Goal: Transaction & Acquisition: Purchase product/service

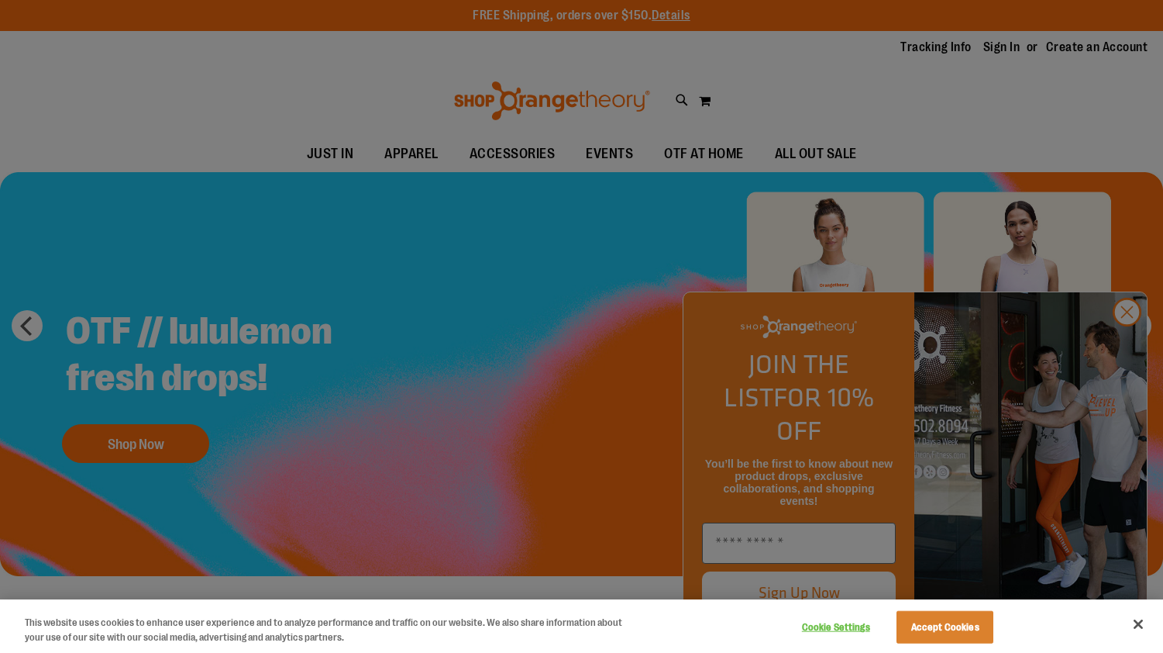
click at [1131, 343] on div at bounding box center [581, 326] width 1163 height 653
click at [1142, 626] on button "Close" at bounding box center [1138, 624] width 34 height 34
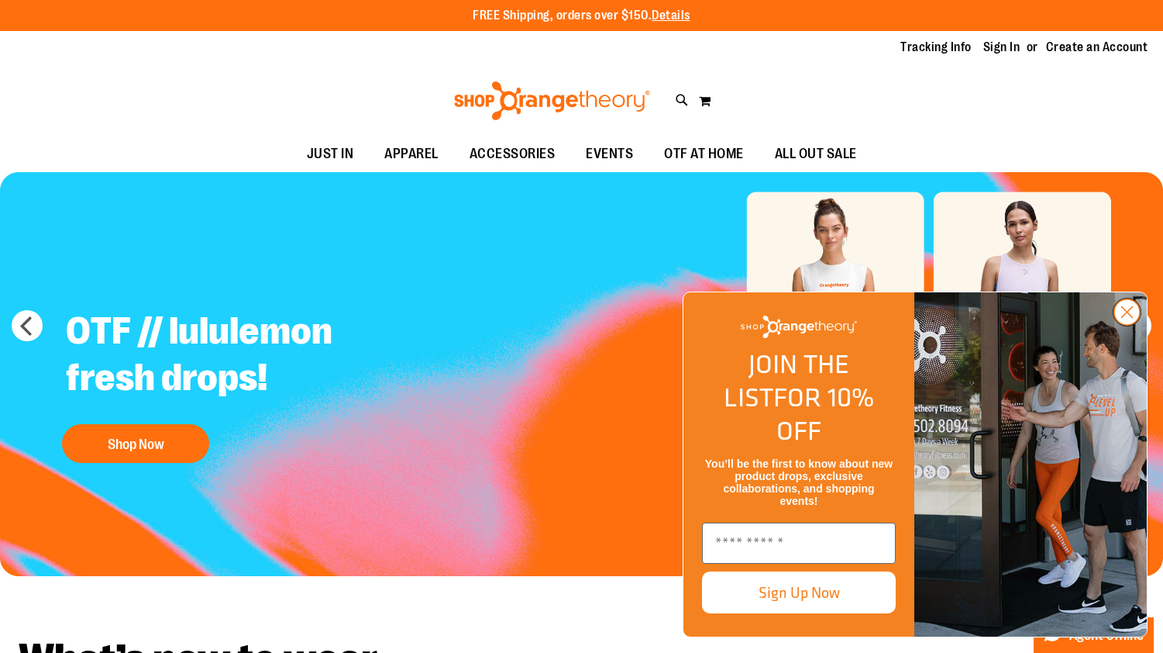
click at [1122, 325] on circle "Close dialog" at bounding box center [1127, 312] width 26 height 26
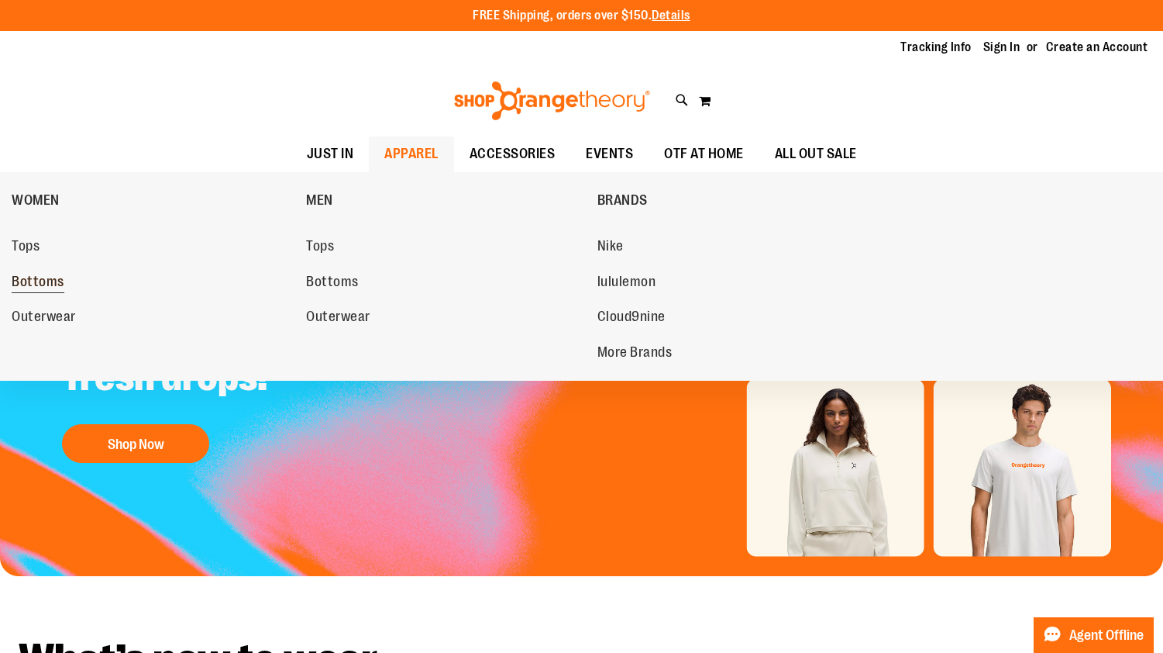
click at [32, 284] on span "Bottoms" at bounding box center [38, 283] width 53 height 19
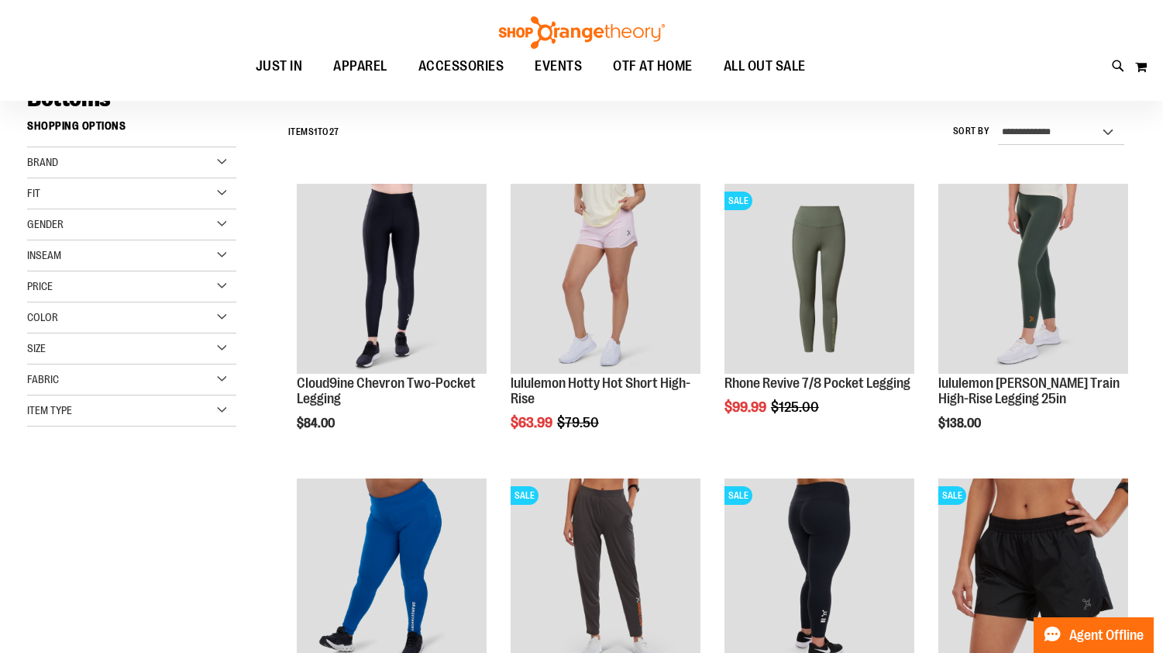
scroll to position [384, 0]
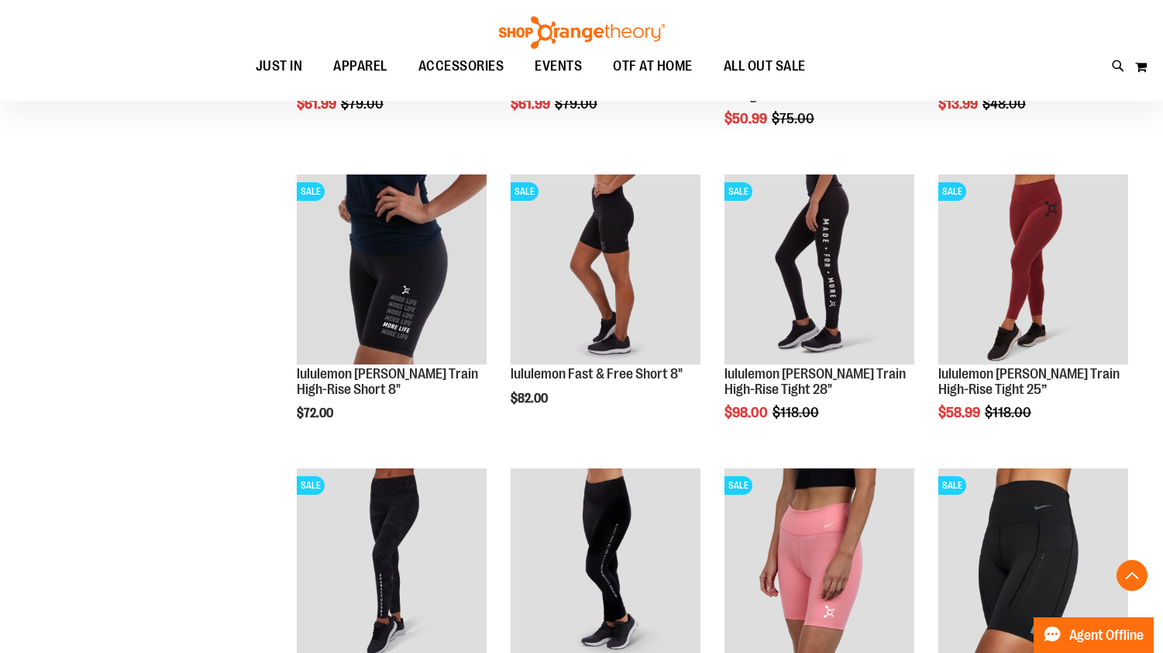
scroll to position [1335, 0]
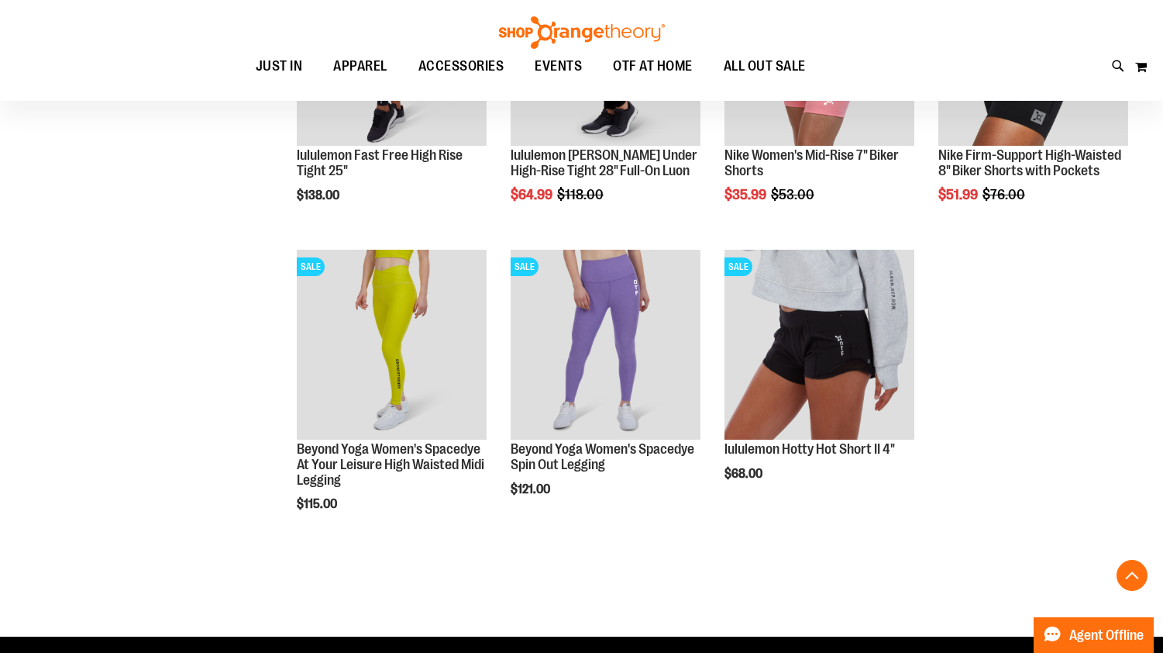
scroll to position [2070, 0]
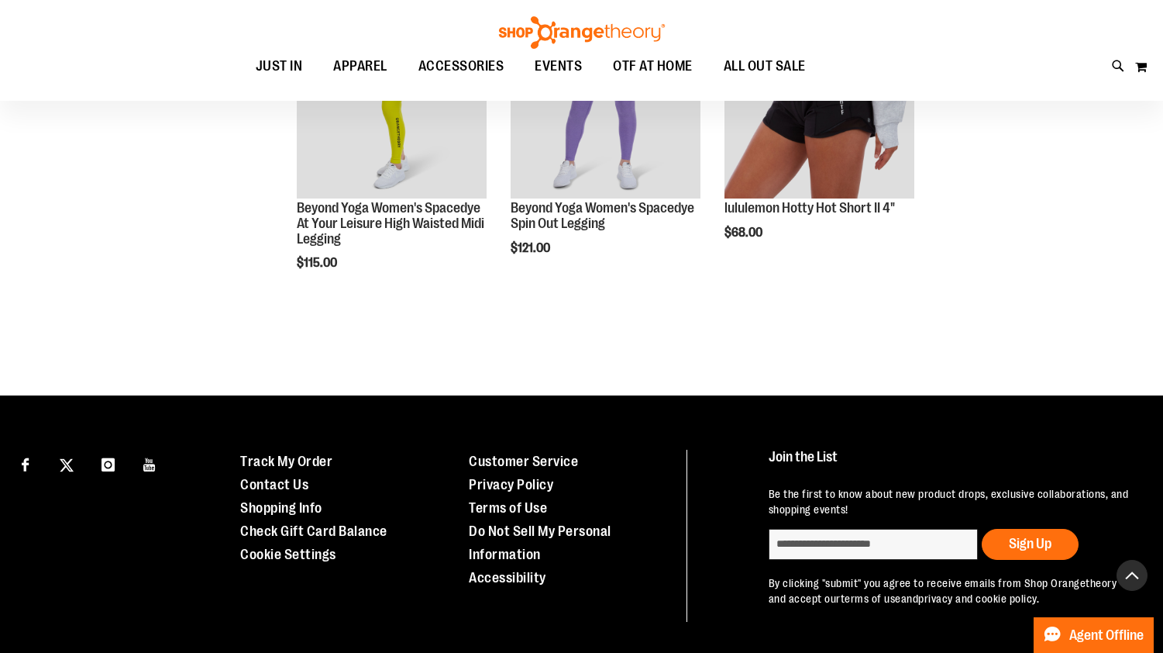
click at [1133, 577] on button "Back To Top" at bounding box center [1132, 575] width 31 height 31
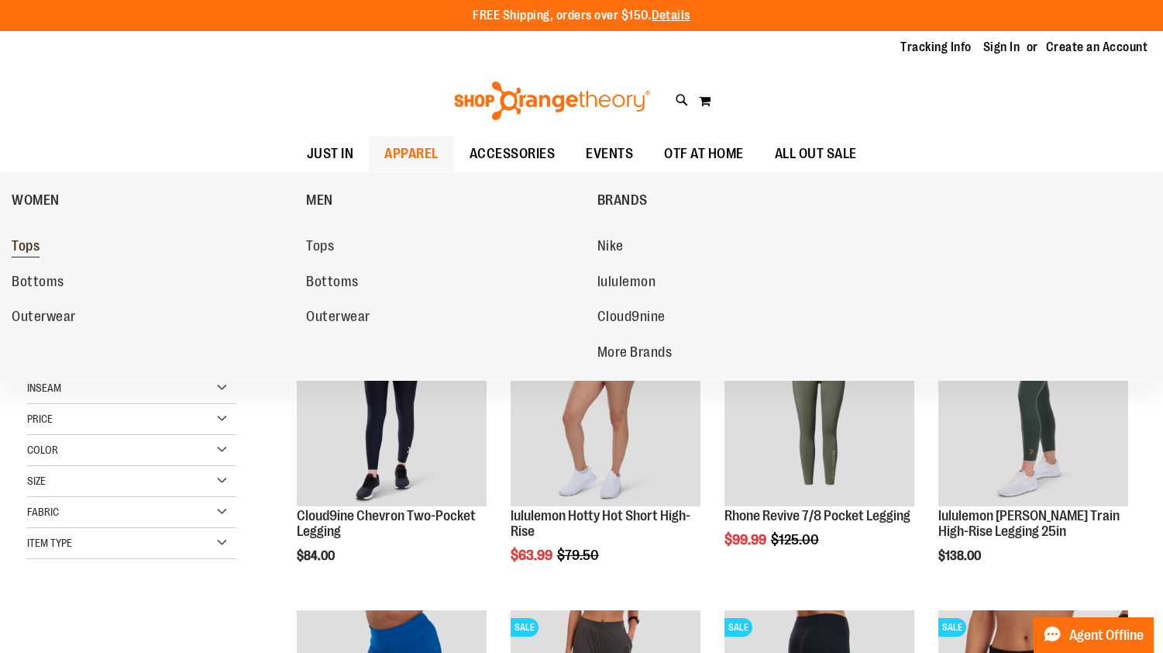
click at [15, 243] on span "Tops" at bounding box center [26, 247] width 28 height 19
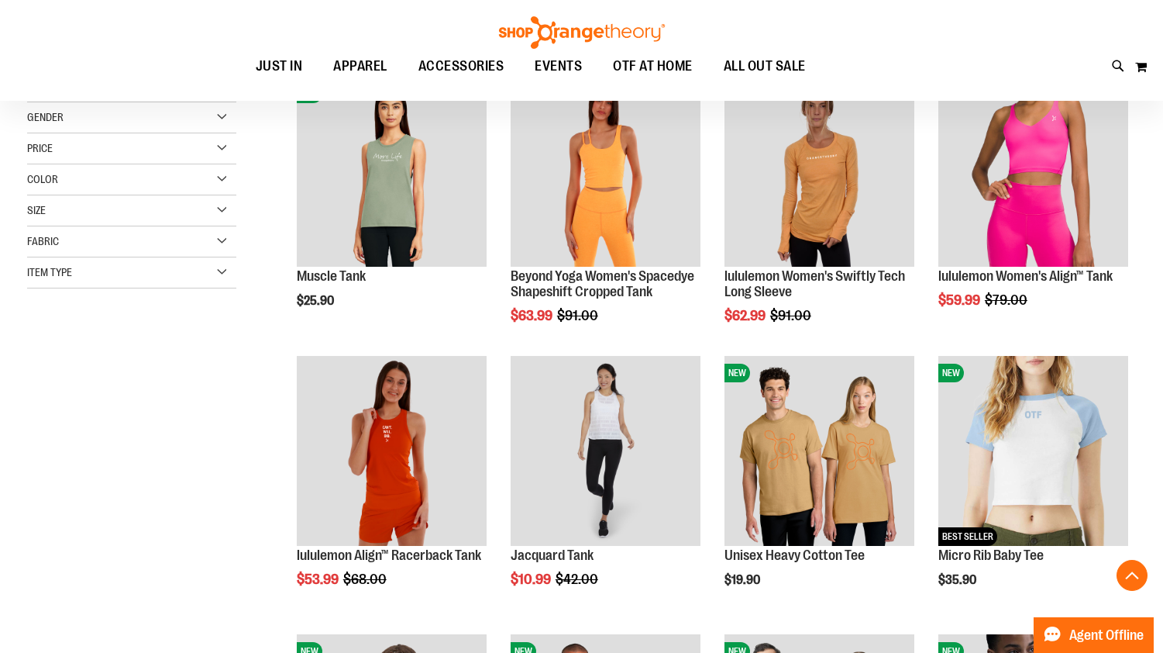
scroll to position [239, 0]
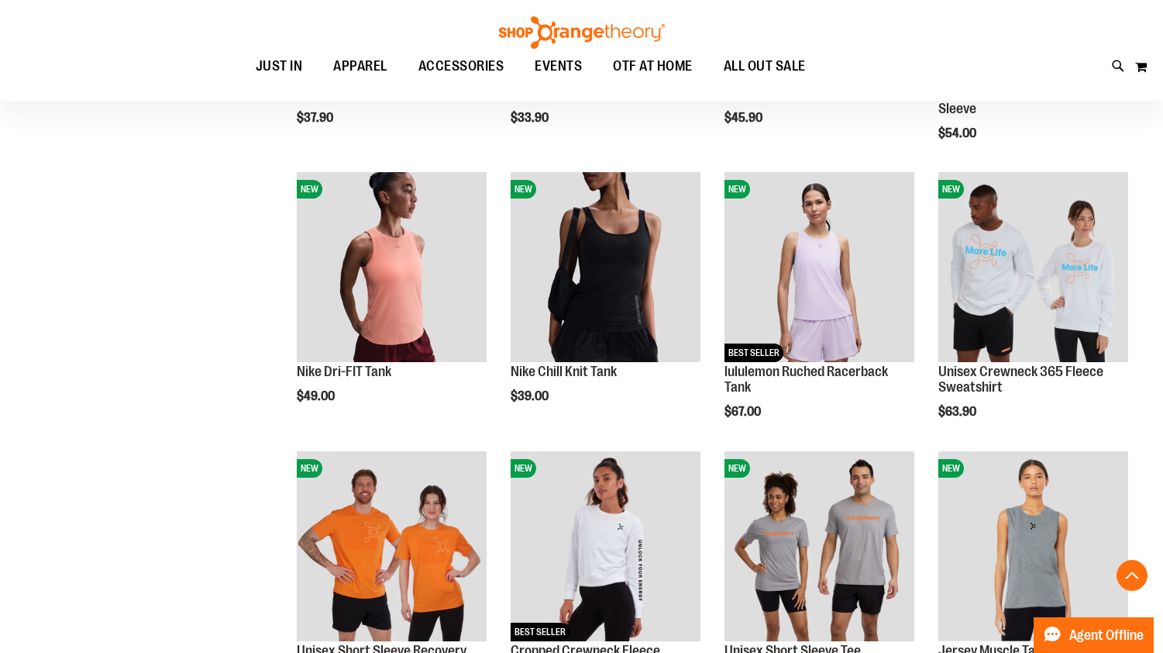
scroll to position [1174, 0]
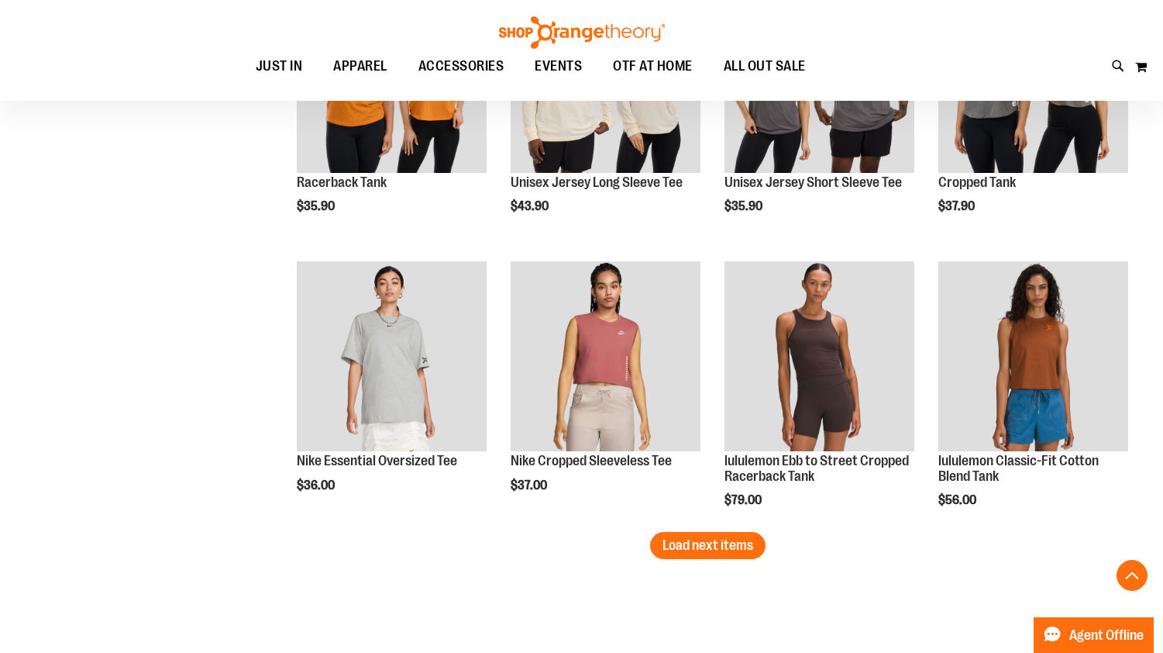
scroll to position [2367, 0]
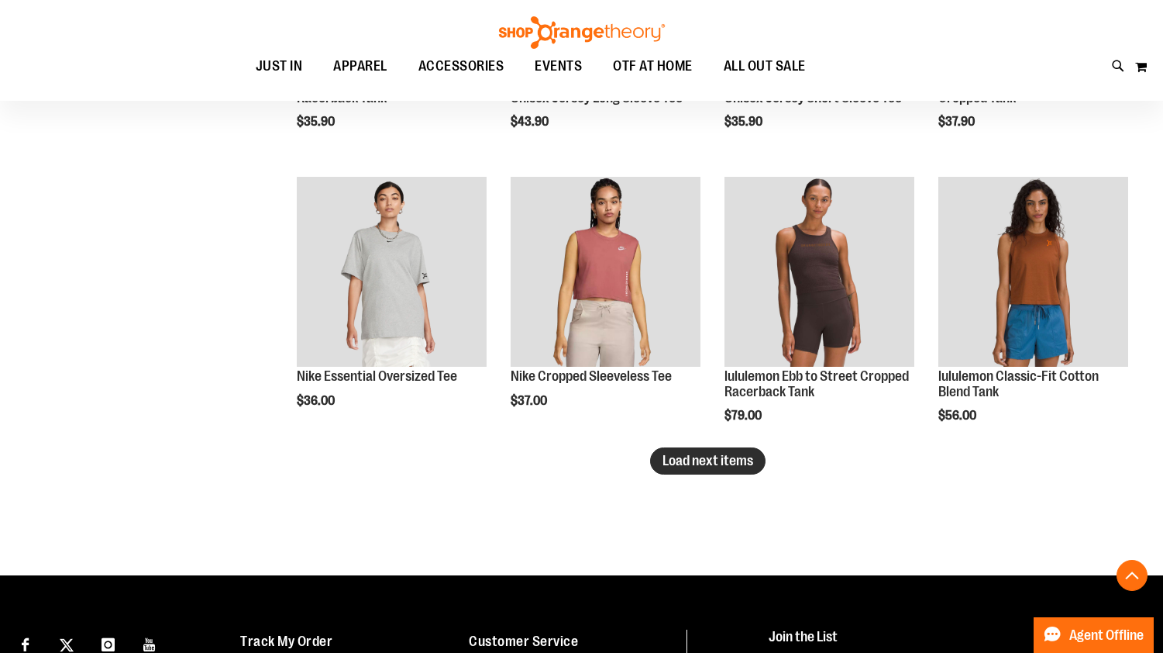
click at [690, 459] on span "Load next items" at bounding box center [708, 460] width 91 height 15
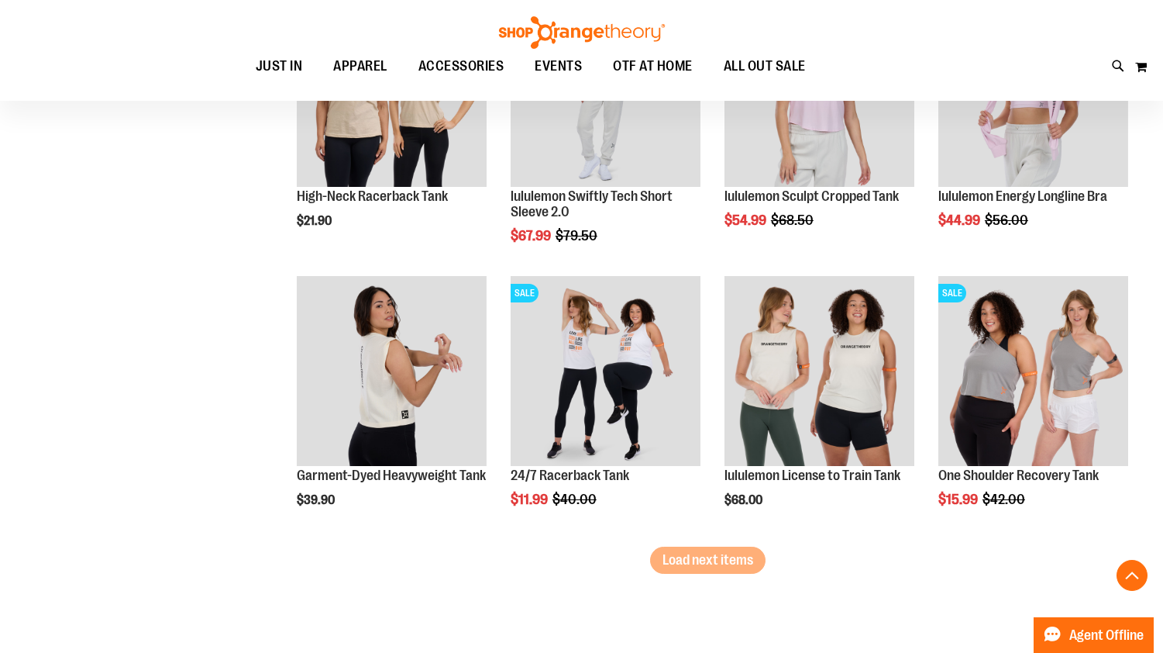
scroll to position [3108, 0]
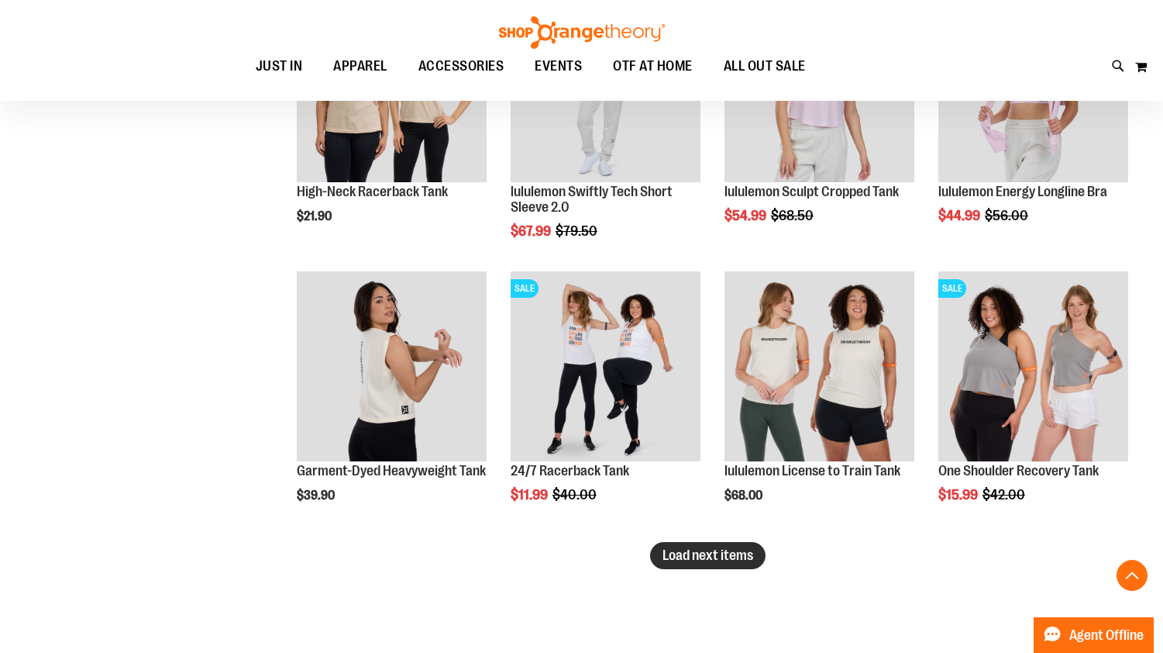
click at [701, 559] on span "Load next items" at bounding box center [708, 554] width 91 height 15
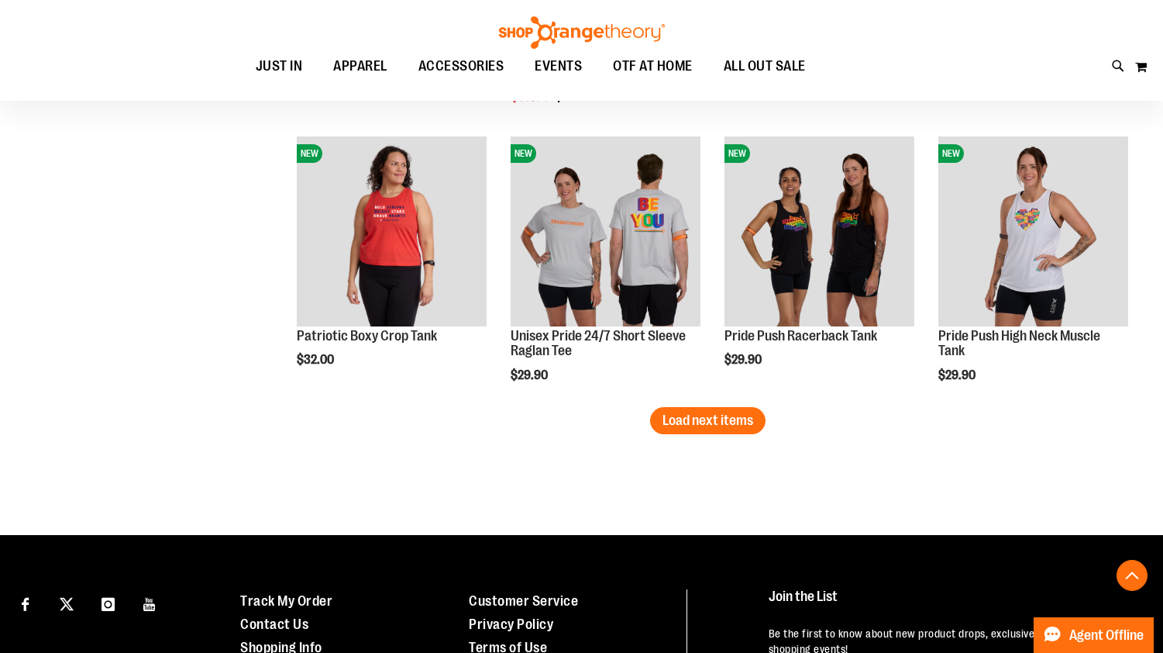
scroll to position [4140, 0]
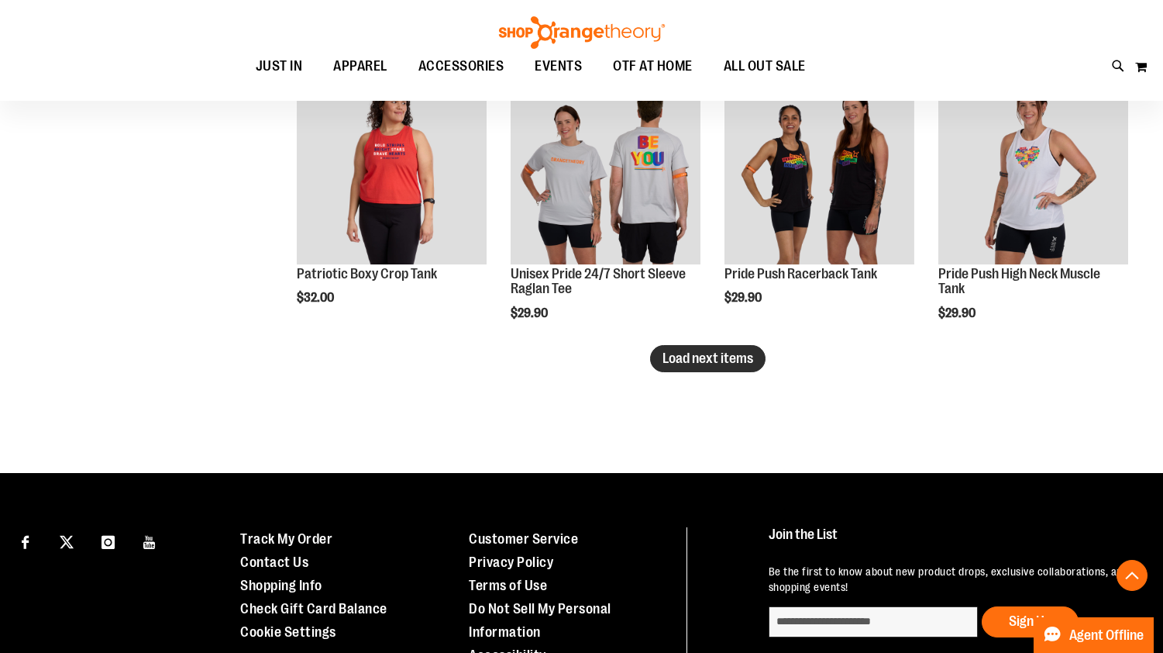
click at [728, 359] on span "Load next items" at bounding box center [708, 357] width 91 height 15
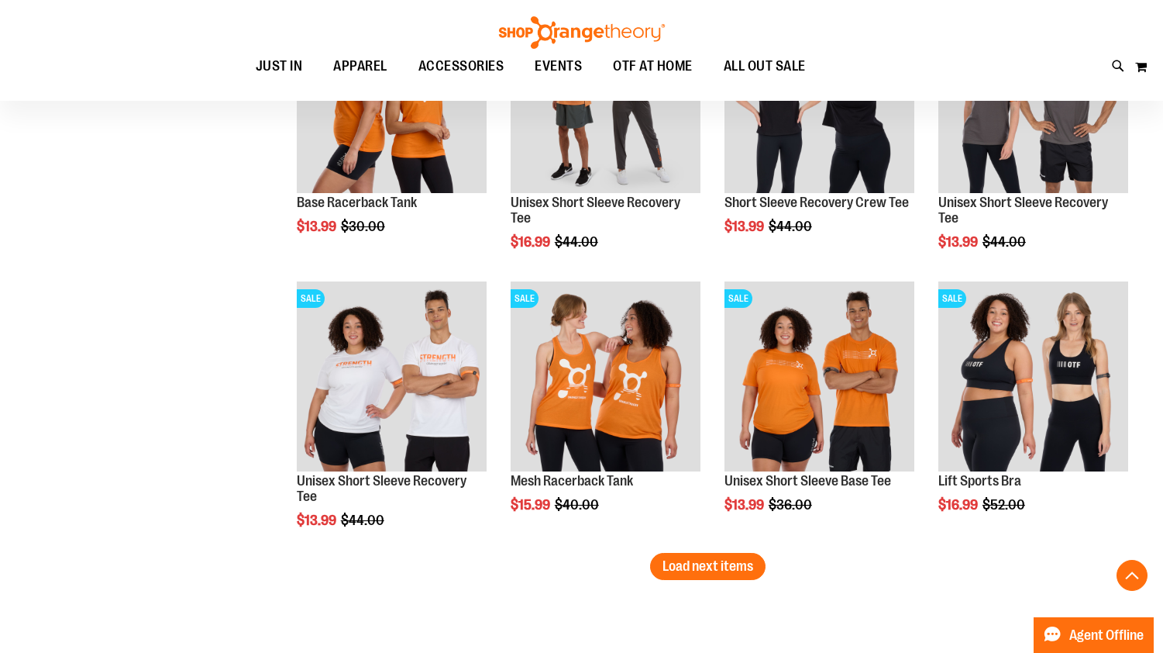
scroll to position [5001, 0]
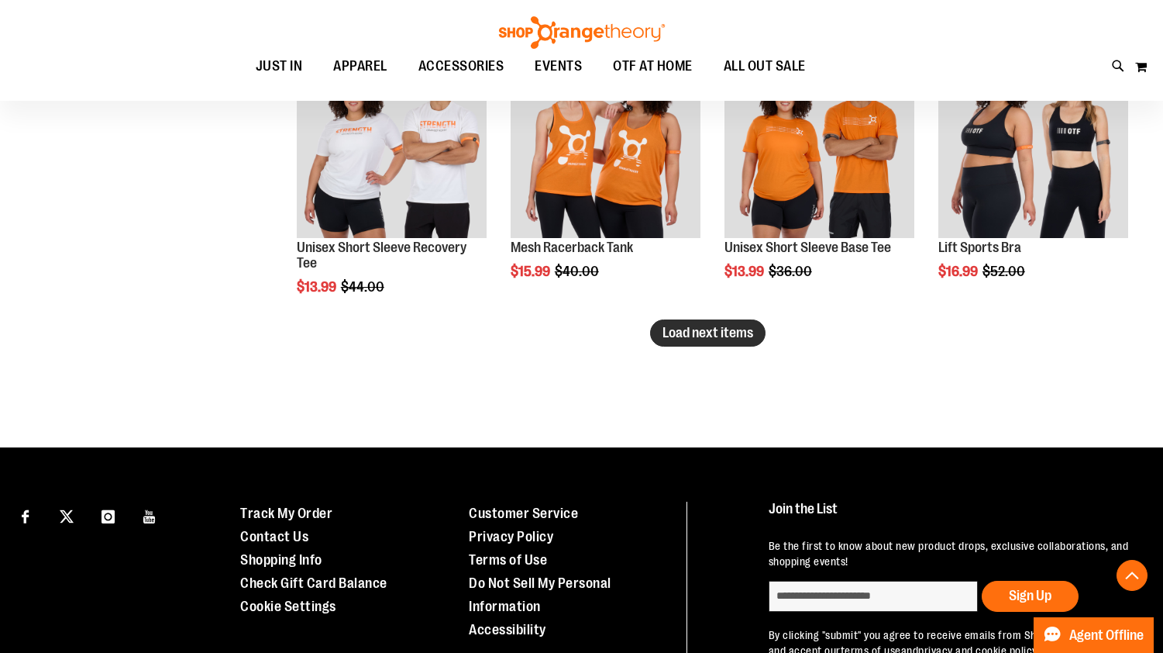
click at [683, 336] on span "Load next items" at bounding box center [708, 332] width 91 height 15
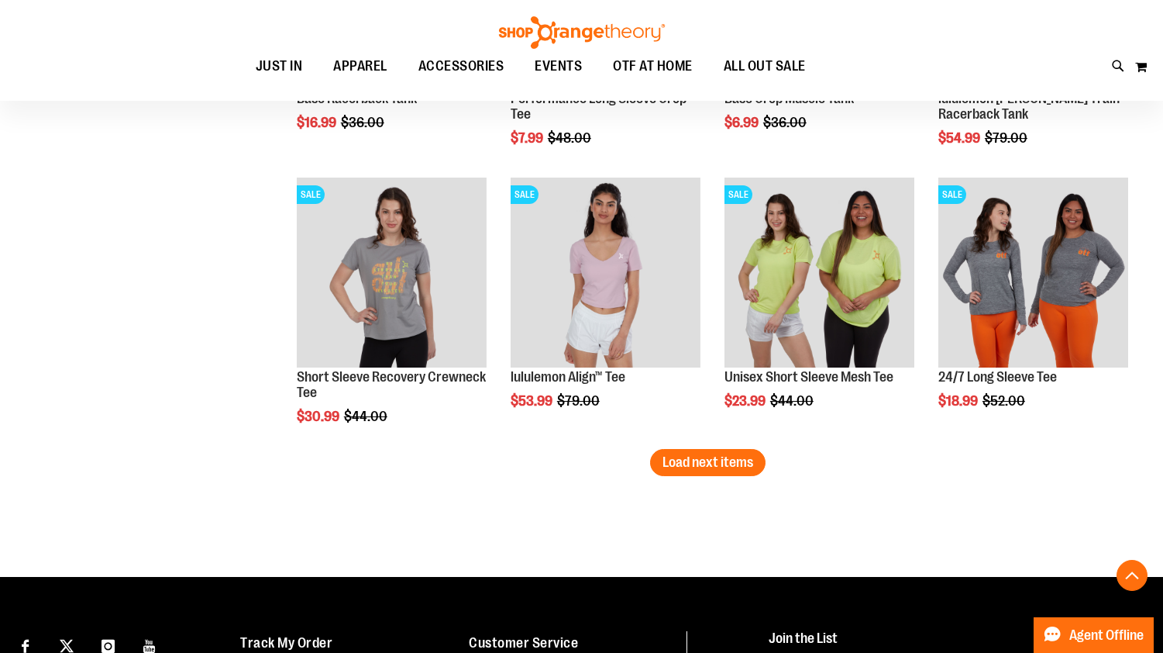
scroll to position [5724, 0]
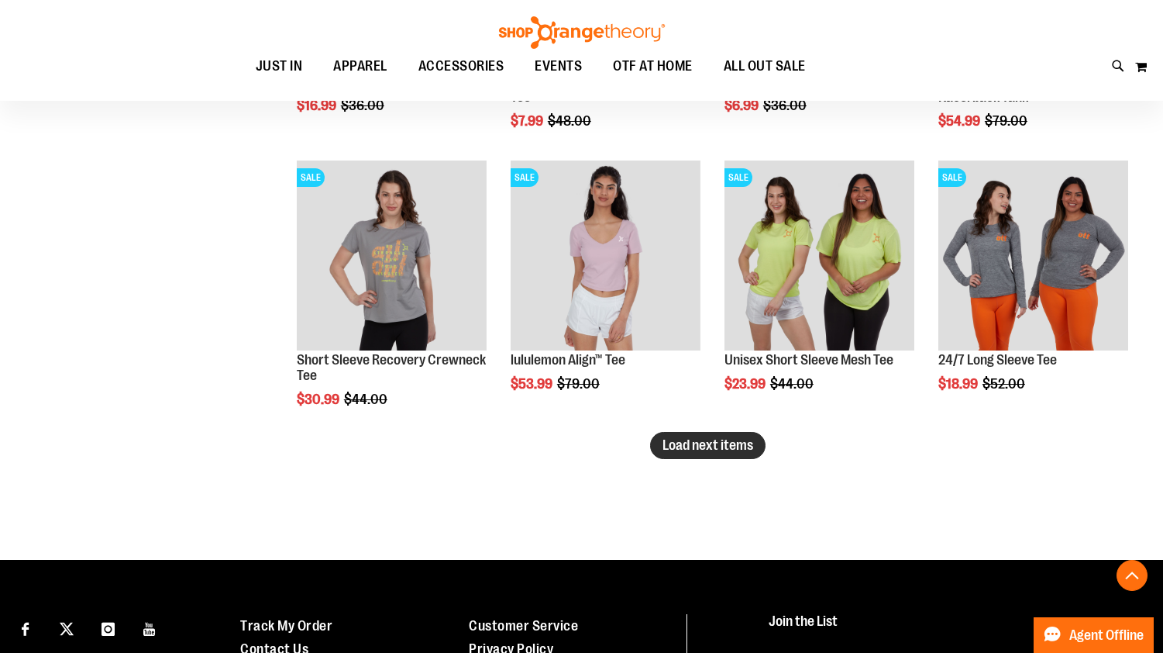
click at [691, 448] on span "Load next items" at bounding box center [708, 444] width 91 height 15
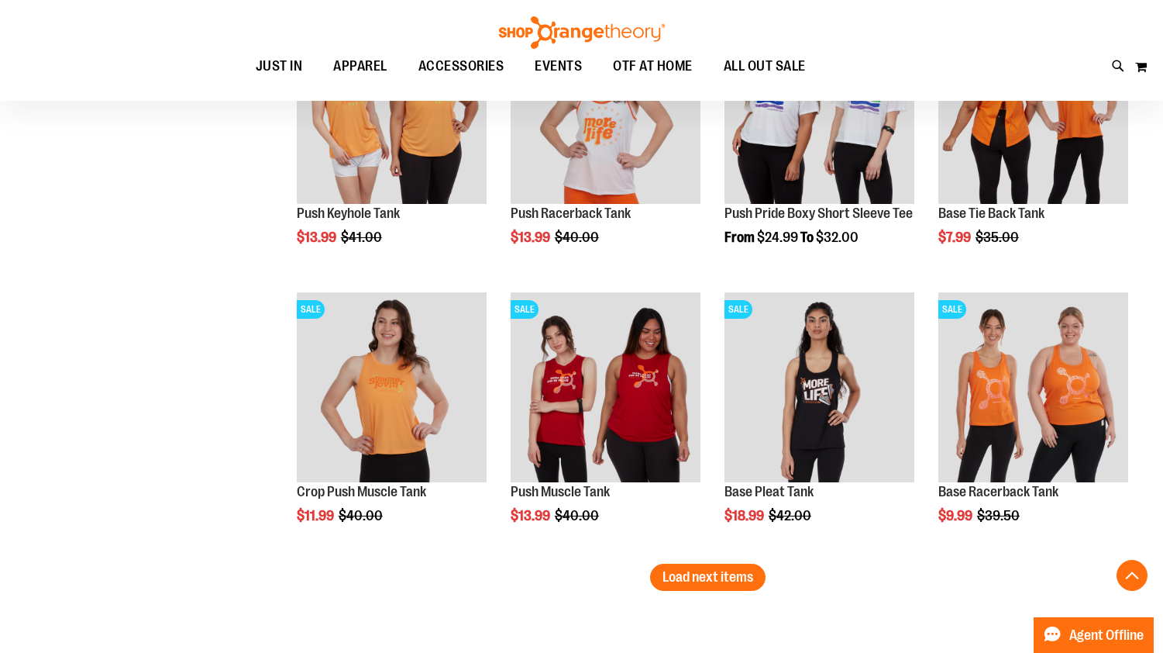
scroll to position [6773, 0]
